Goal: Task Accomplishment & Management: Complete application form

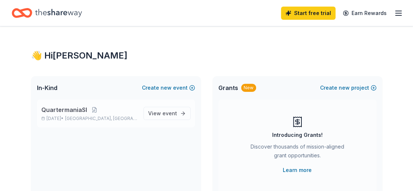
scroll to position [37, 0]
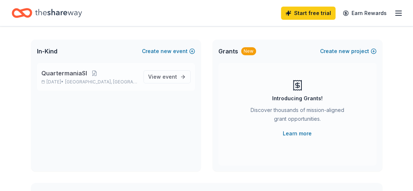
click at [75, 74] on span "QuartermaniaSI" at bounding box center [64, 73] width 46 height 9
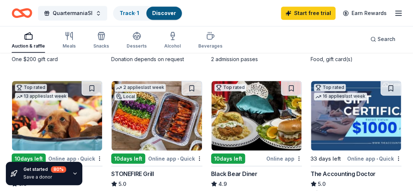
scroll to position [366, 0]
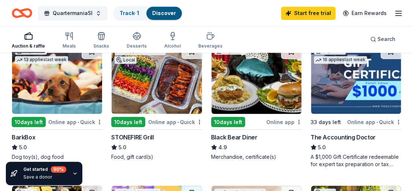
click at [76, 123] on div "Online app • Quick" at bounding box center [75, 121] width 54 height 9
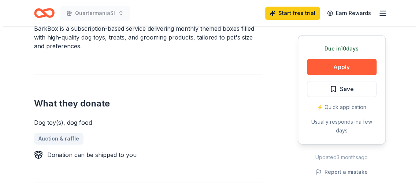
scroll to position [256, 0]
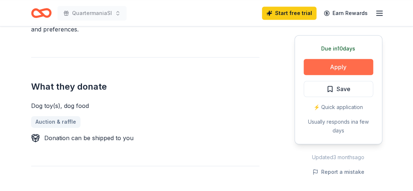
click at [344, 65] on button "Apply" at bounding box center [339, 67] width 70 height 16
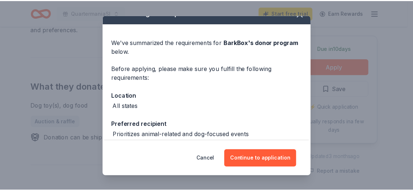
scroll to position [0, 0]
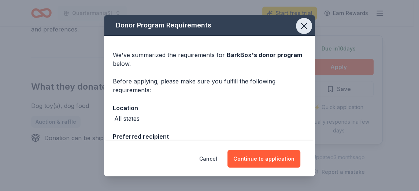
click at [299, 23] on icon "button" at bounding box center [304, 26] width 10 height 10
